Goal: Task Accomplishment & Management: Manage account settings

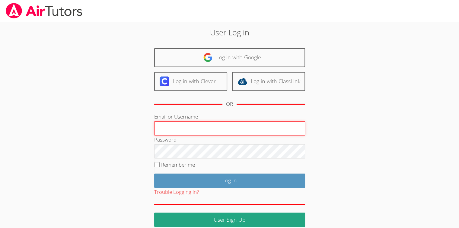
type input "Skonickisarah@gmail.com"
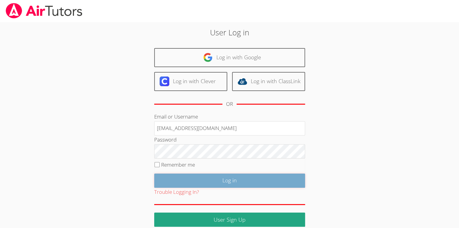
click at [244, 184] on input "Log in" at bounding box center [229, 180] width 151 height 14
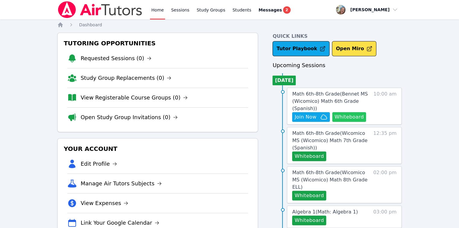
click at [348, 115] on button "Whiteboard" at bounding box center [349, 117] width 34 height 10
click at [177, 9] on link "Sessions" at bounding box center [180, 9] width 21 height 19
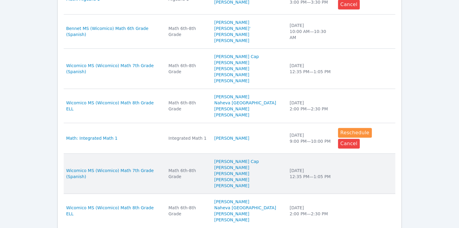
scroll to position [376, 0]
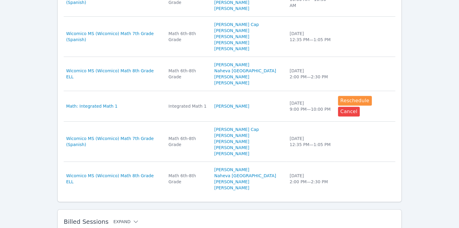
click at [133, 218] on icon at bounding box center [136, 221] width 6 height 6
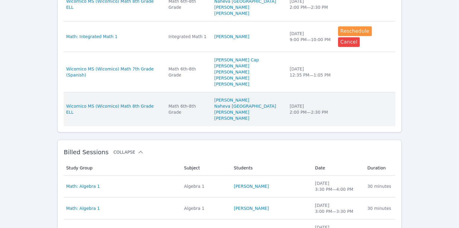
scroll to position [557, 0]
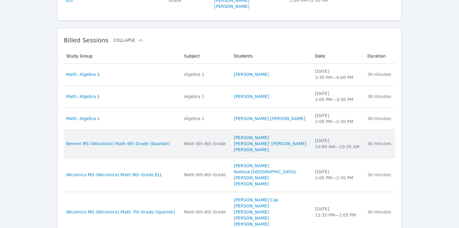
click at [374, 140] on div "30 minutes" at bounding box center [379, 143] width 24 height 6
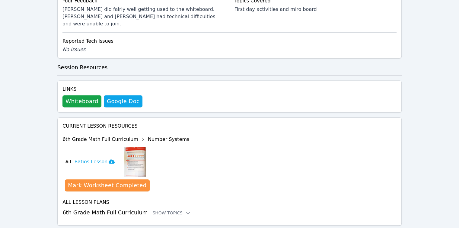
scroll to position [302, 0]
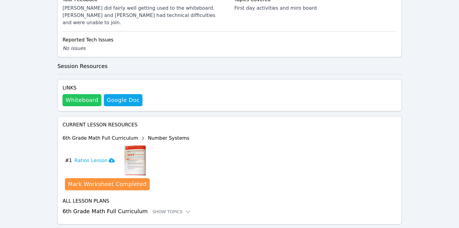
click at [81, 94] on button "Whiteboard" at bounding box center [81, 100] width 39 height 12
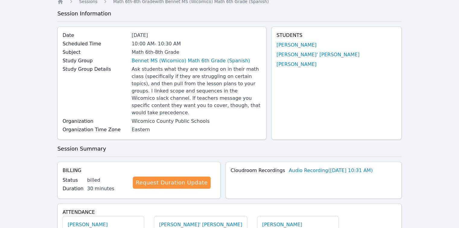
scroll to position [0, 0]
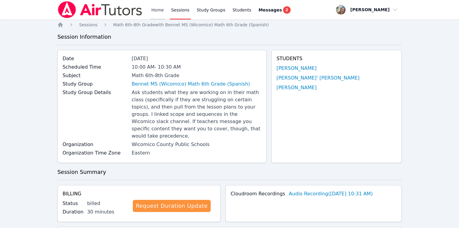
click at [152, 8] on link "Home" at bounding box center [157, 9] width 15 height 19
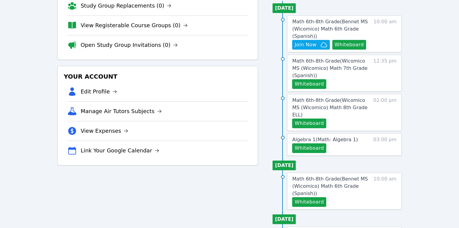
scroll to position [91, 0]
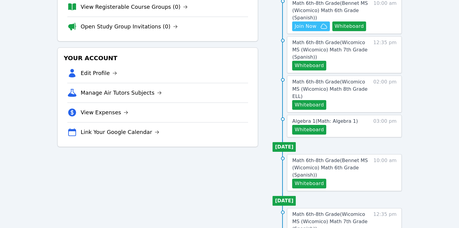
click at [311, 25] on span "Join Now" at bounding box center [306, 26] width 22 height 7
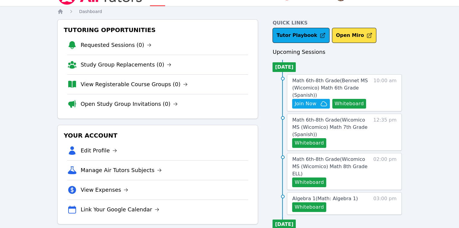
scroll to position [0, 0]
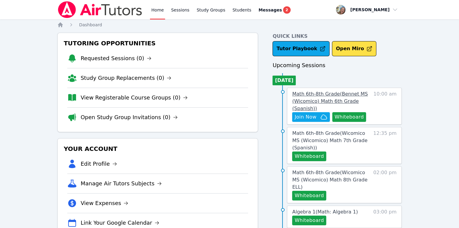
click at [328, 99] on span "Math 6th-8th Grade ( Bennet MS (Wicomico) Math 6th Grade (Spanish) )" at bounding box center [329, 101] width 75 height 20
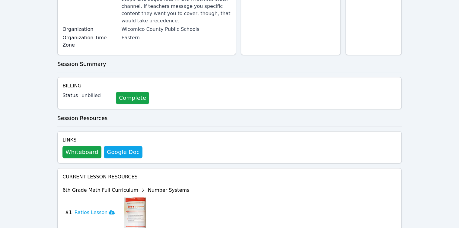
scroll to position [175, 0]
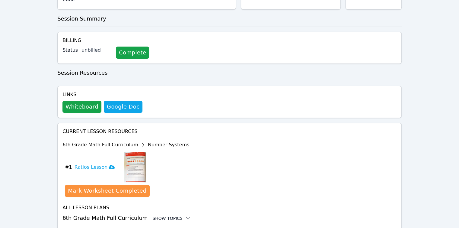
click at [185, 215] on icon at bounding box center [188, 218] width 6 height 6
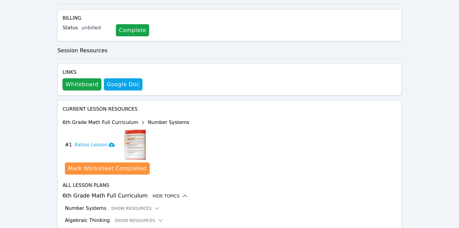
scroll to position [224, 0]
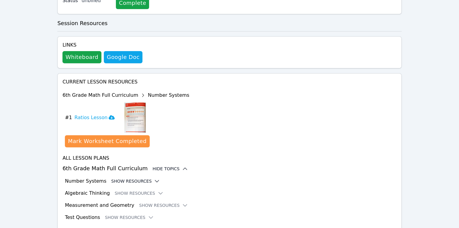
click at [154, 178] on icon at bounding box center [157, 181] width 6 height 6
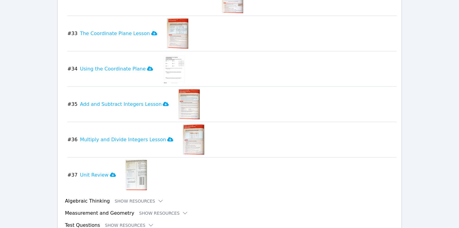
scroll to position [1533, 0]
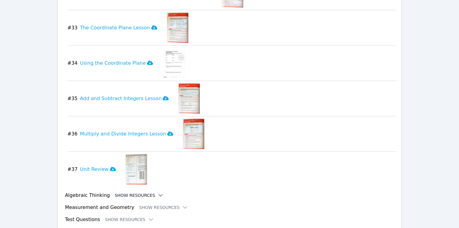
click at [158, 192] on icon at bounding box center [161, 195] width 6 height 6
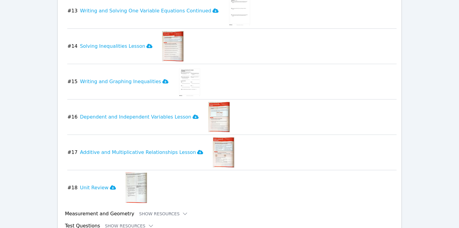
scroll to position [2172, 0]
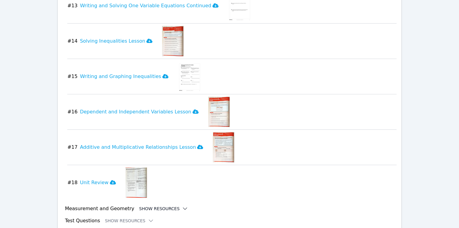
click at [182, 205] on icon at bounding box center [185, 208] width 6 height 6
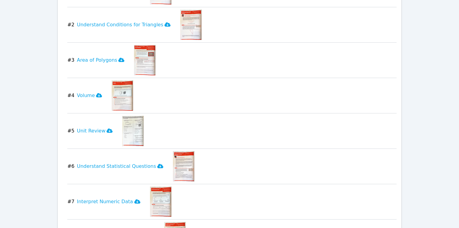
scroll to position [2404, 0]
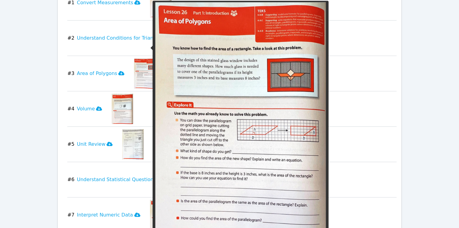
click at [138, 58] on img at bounding box center [144, 73] width 21 height 30
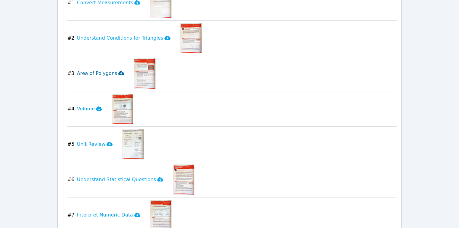
click at [108, 70] on h3 "Area of Polygons" at bounding box center [101, 73] width 48 height 7
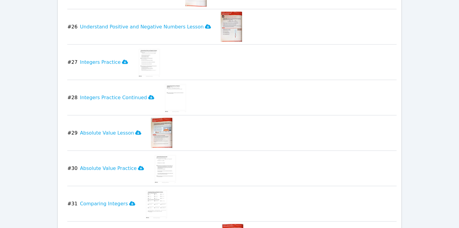
scroll to position [1106, 0]
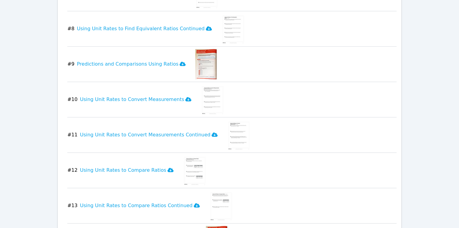
scroll to position [0, 0]
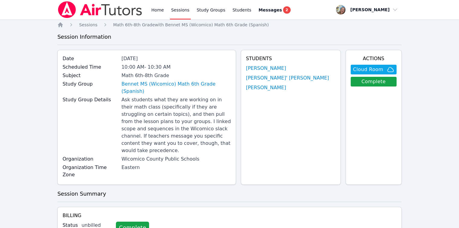
click at [147, 9] on div "Home Sessions Study Groups Students Messages 2" at bounding box center [174, 9] width 234 height 19
click at [156, 10] on link "Home" at bounding box center [157, 9] width 15 height 19
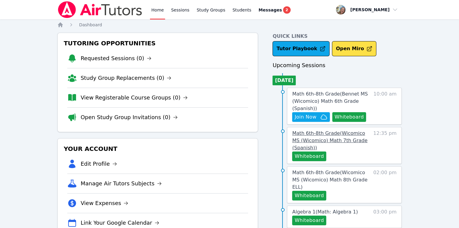
click at [313, 144] on link "Math 6th-8th Grade ( Wicomico MS (Wicomico) Math 7th Grade (Spanish) )" at bounding box center [331, 140] width 78 height 22
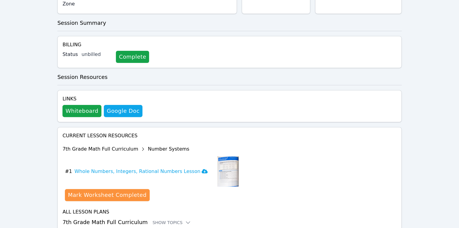
scroll to position [175, 0]
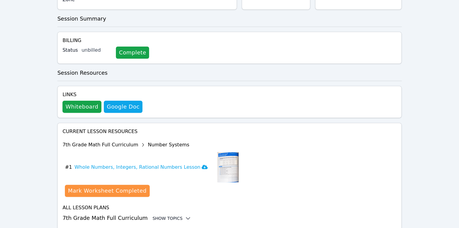
click at [171, 215] on div "Show Topics" at bounding box center [171, 218] width 39 height 6
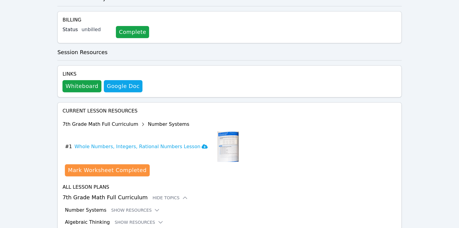
scroll to position [224, 0]
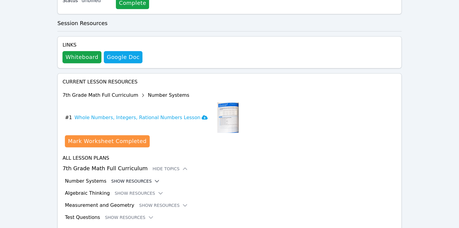
click at [154, 178] on icon at bounding box center [157, 181] width 6 height 6
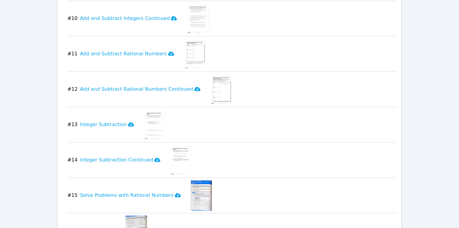
scroll to position [793, 0]
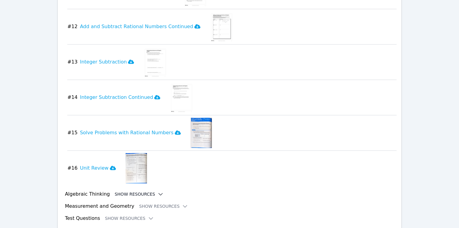
click at [158, 191] on icon at bounding box center [161, 194] width 6 height 6
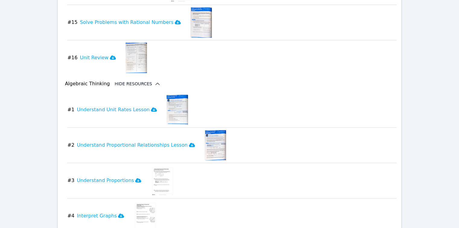
scroll to position [914, 0]
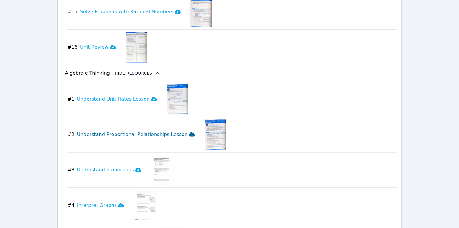
click at [189, 132] on icon at bounding box center [192, 134] width 6 height 4
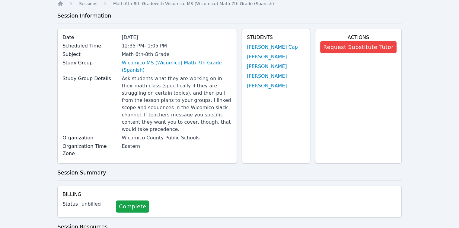
scroll to position [0, 0]
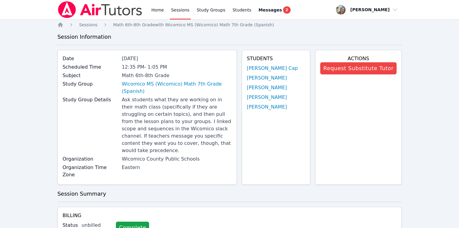
click at [168, 10] on div "Home Sessions Study Groups Students Messages 2" at bounding box center [221, 9] width 142 height 19
click at [163, 10] on link "Home" at bounding box center [157, 9] width 15 height 19
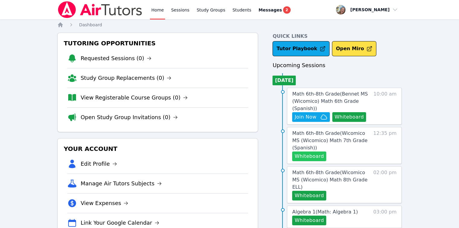
click at [312, 156] on button "Whiteboard" at bounding box center [309, 156] width 34 height 10
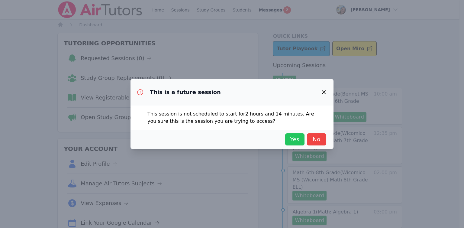
click at [297, 142] on span "Yes" at bounding box center [294, 139] width 13 height 8
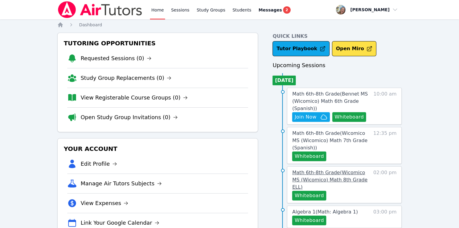
click at [346, 174] on span "Math 6th-8th Grade ( Wicomico MS (Wicomico) Math 8th Grade ELL )" at bounding box center [329, 179] width 75 height 20
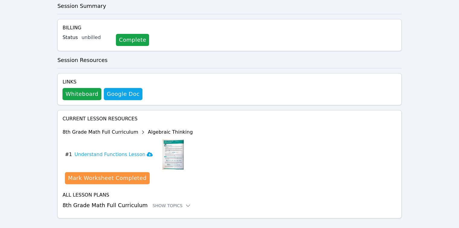
scroll to position [175, 0]
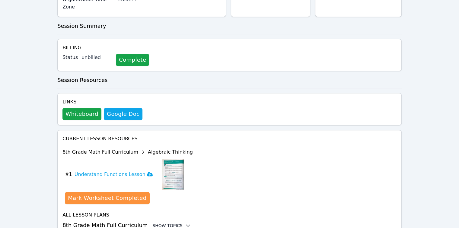
click at [185, 222] on icon at bounding box center [188, 225] width 6 height 6
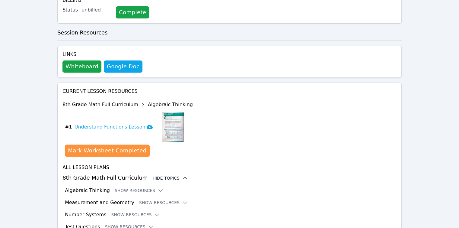
scroll to position [224, 0]
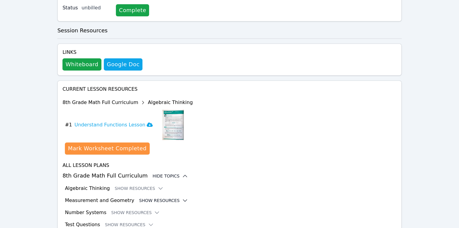
click at [182, 197] on icon at bounding box center [185, 200] width 6 height 6
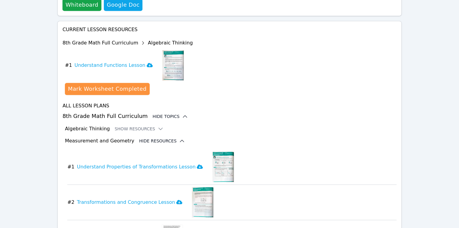
scroll to position [285, 0]
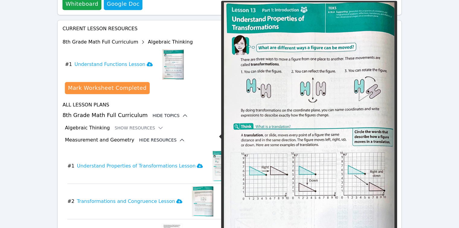
click at [212, 151] on img at bounding box center [222, 166] width 21 height 30
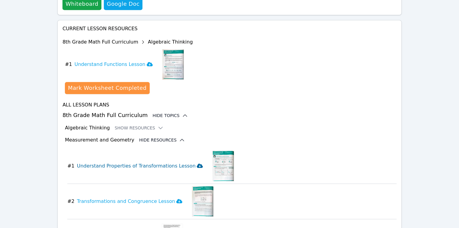
click at [197, 163] on icon at bounding box center [200, 165] width 6 height 4
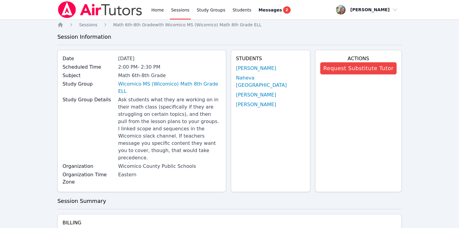
scroll to position [0, 0]
click at [158, 4] on link "Home" at bounding box center [157, 9] width 15 height 19
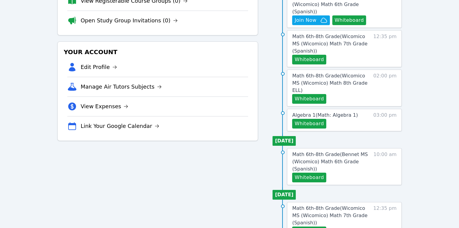
scroll to position [121, 0]
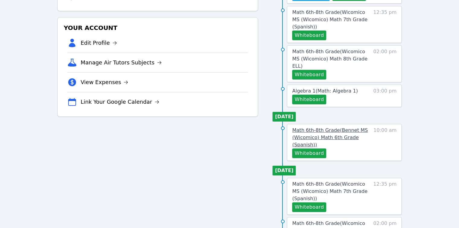
click at [334, 127] on span "Math 6th-8th Grade ( Bennet MS (Wicomico) Math 6th Grade (Spanish) )" at bounding box center [329, 137] width 75 height 20
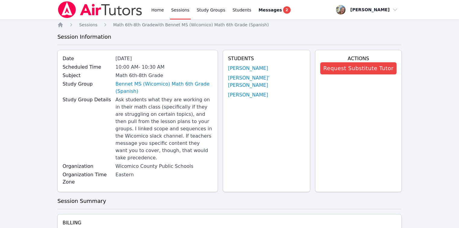
scroll to position [121, 0]
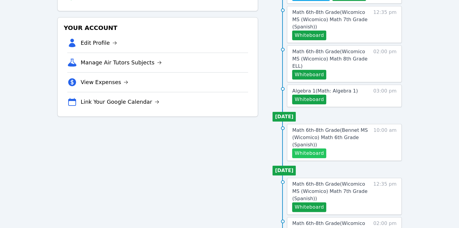
click at [314, 148] on button "Whiteboard" at bounding box center [309, 153] width 34 height 10
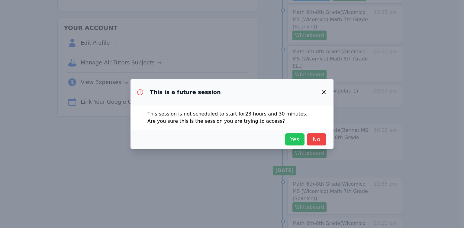
click at [290, 135] on span "Yes" at bounding box center [294, 139] width 13 height 8
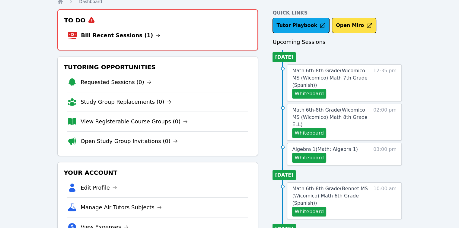
scroll to position [0, 0]
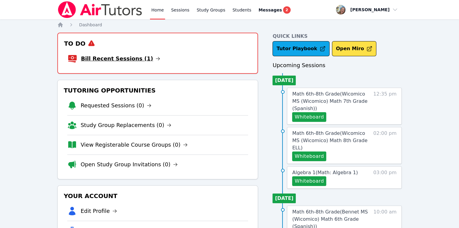
click at [115, 60] on link "Bill Recent Sessions (1)" at bounding box center [120, 58] width 79 height 8
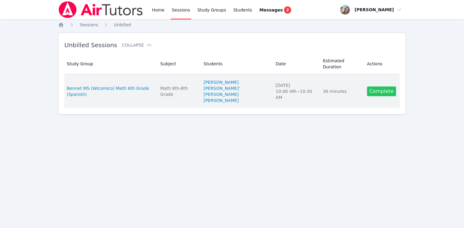
click at [378, 86] on link "Complete" at bounding box center [381, 91] width 29 height 10
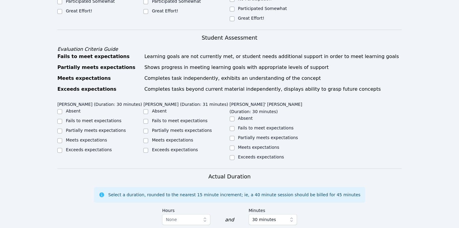
scroll to position [272, 0]
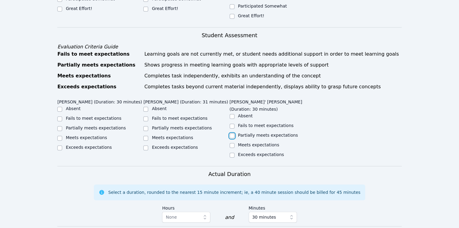
click at [232, 133] on input "Partially meets expectations" at bounding box center [232, 135] width 5 height 5
checkbox input "true"
drag, startPoint x: 182, startPoint y: 107, endPoint x: 106, endPoint y: 107, distance: 76.4
click at [182, 125] on label "Partially meets expectations" at bounding box center [182, 127] width 60 height 5
click at [98, 125] on label "Partially meets expectations" at bounding box center [96, 127] width 60 height 5
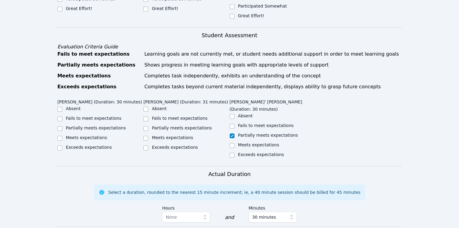
click at [62, 126] on input "Partially meets expectations" at bounding box center [59, 128] width 5 height 5
checkbox input "true"
click at [150, 125] on div "Partially meets expectations" at bounding box center [186, 128] width 86 height 7
click at [146, 126] on input "Partially meets expectations" at bounding box center [145, 128] width 5 height 5
checkbox input "true"
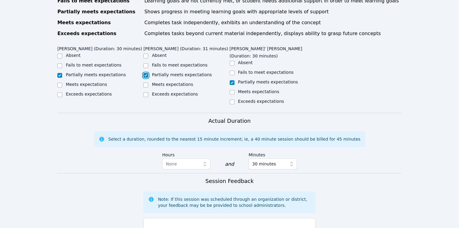
scroll to position [392, 0]
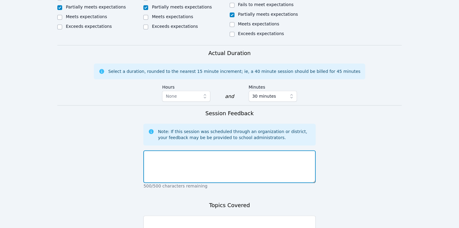
click at [165, 150] on textarea at bounding box center [229, 166] width 172 height 33
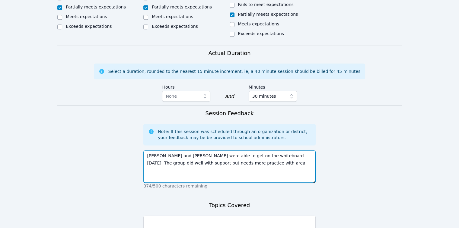
type textarea "Alisson and Mario were able to get on the whiteboard today. The group did well …"
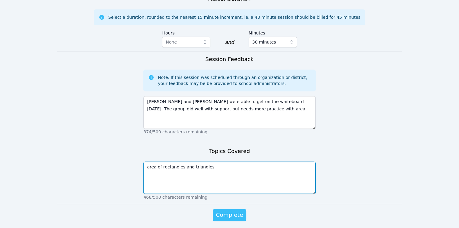
type textarea "area of rectangles and triangles"
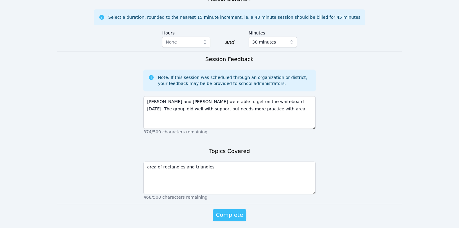
click at [228, 210] on span "Complete" at bounding box center [229, 214] width 27 height 8
click at [229, 210] on span "Complete" at bounding box center [229, 214] width 27 height 8
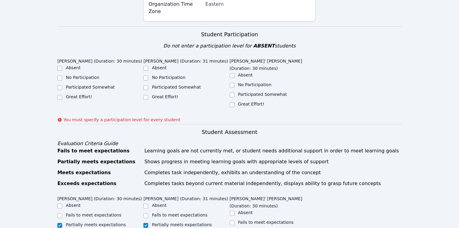
scroll to position [183, 0]
click at [86, 94] on label "Great Effort!" at bounding box center [79, 96] width 26 height 5
click at [62, 95] on input "Great Effort!" at bounding box center [59, 97] width 5 height 5
checkbox input "true"
click at [151, 94] on div "Great Effort!" at bounding box center [186, 97] width 86 height 7
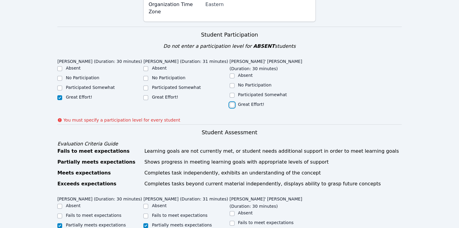
click at [232, 102] on input "Great Effort!" at bounding box center [232, 104] width 5 height 5
checkbox input "true"
click at [168, 94] on label "Great Effort!" at bounding box center [165, 96] width 26 height 5
click at [148, 95] on input "Great Effort!" at bounding box center [145, 97] width 5 height 5
checkbox input "true"
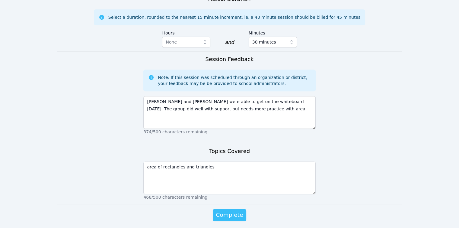
click at [227, 210] on span "Complete" at bounding box center [229, 214] width 27 height 8
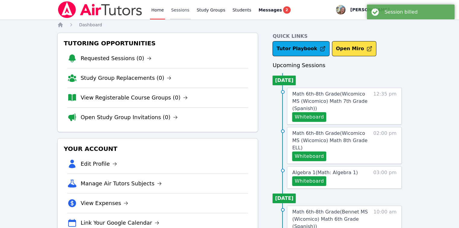
click at [175, 10] on link "Sessions" at bounding box center [180, 9] width 21 height 19
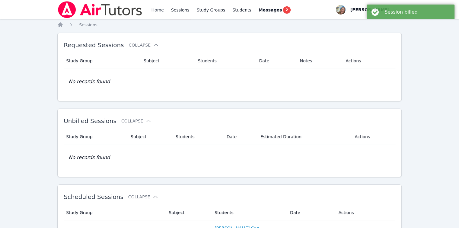
click at [154, 11] on link "Home" at bounding box center [157, 9] width 15 height 19
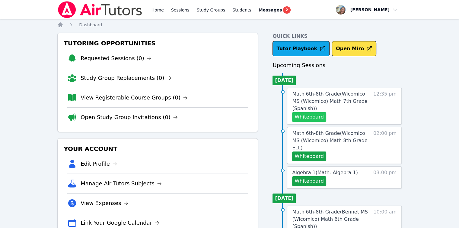
click at [313, 118] on button "Whiteboard" at bounding box center [309, 117] width 34 height 10
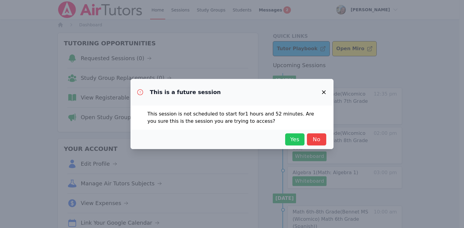
click at [295, 139] on span "Yes" at bounding box center [294, 139] width 13 height 8
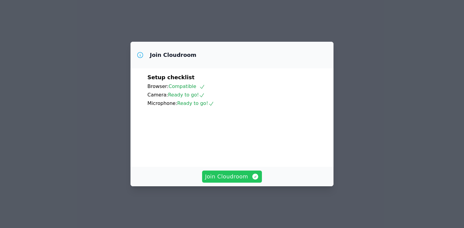
click at [249, 180] on span "Join Cloudroom" at bounding box center [232, 176] width 54 height 8
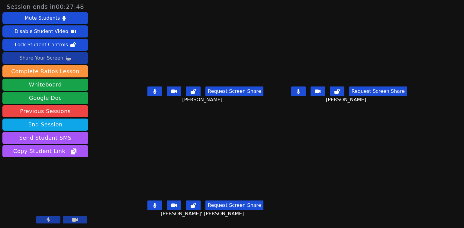
click at [56, 58] on div "Share Your Screen" at bounding box center [41, 58] width 44 height 10
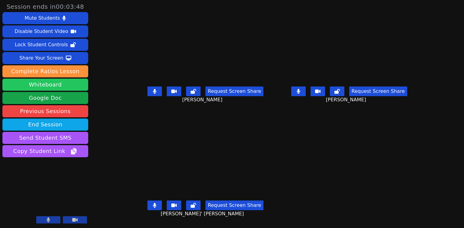
click at [54, 85] on button "Whiteboard" at bounding box center [45, 84] width 86 height 12
